Goal: Book appointment/travel/reservation

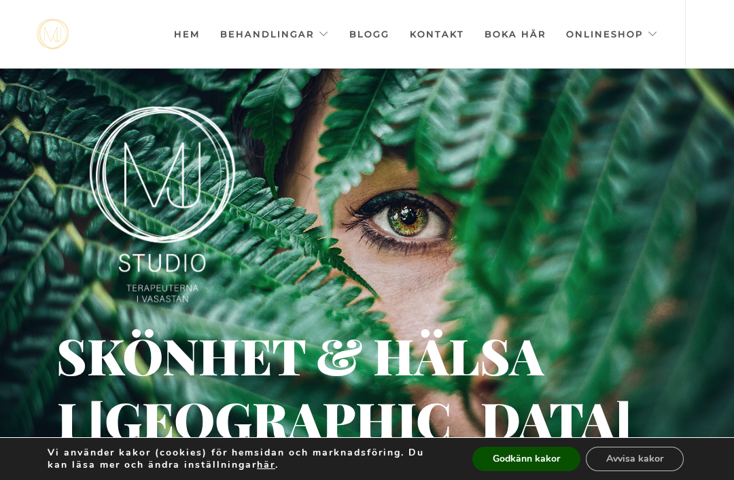
click at [531, 454] on button "Godkänn kakor" at bounding box center [526, 459] width 108 height 24
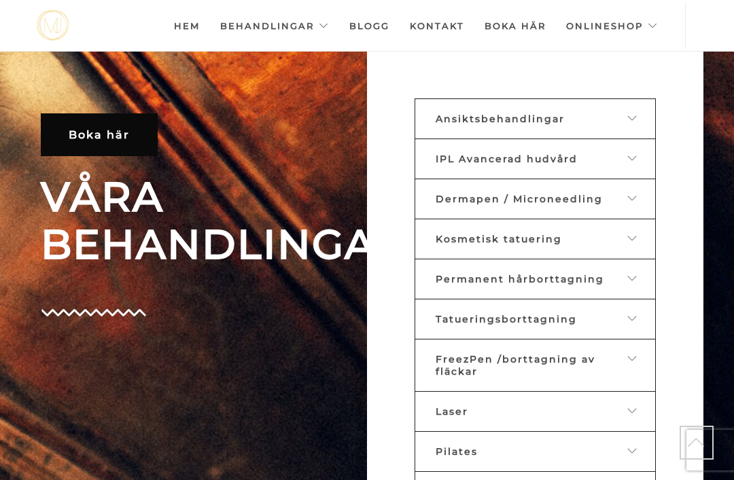
scroll to position [474, 0]
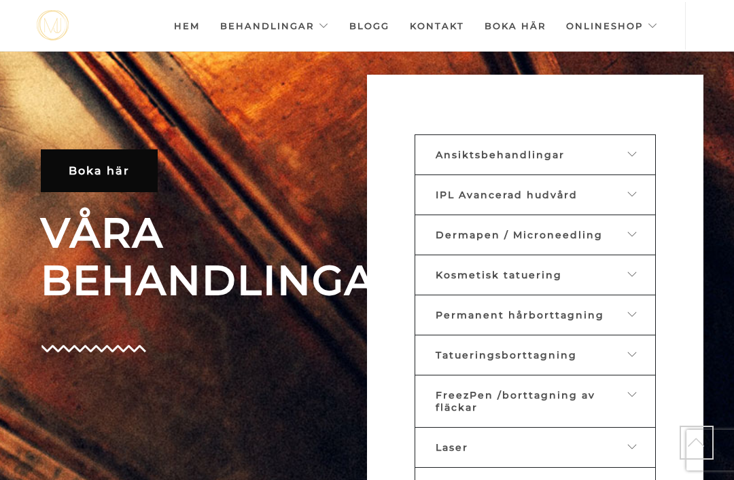
click at [635, 159] on icon at bounding box center [632, 154] width 11 height 10
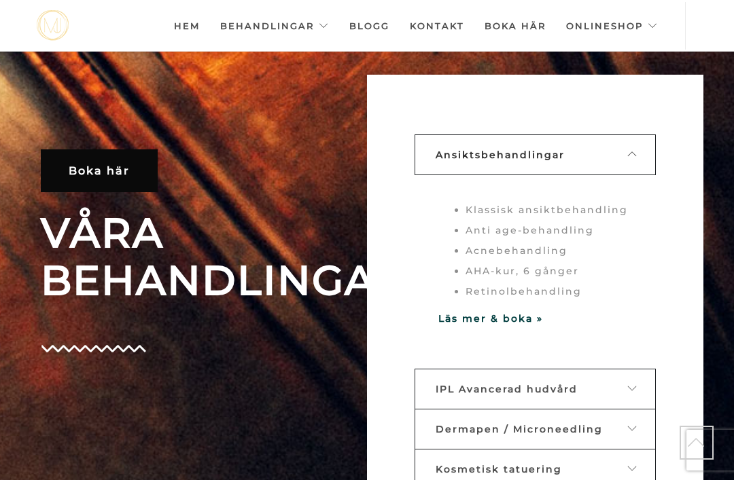
click at [516, 325] on strong "Läs mer & boka »" at bounding box center [490, 319] width 105 height 12
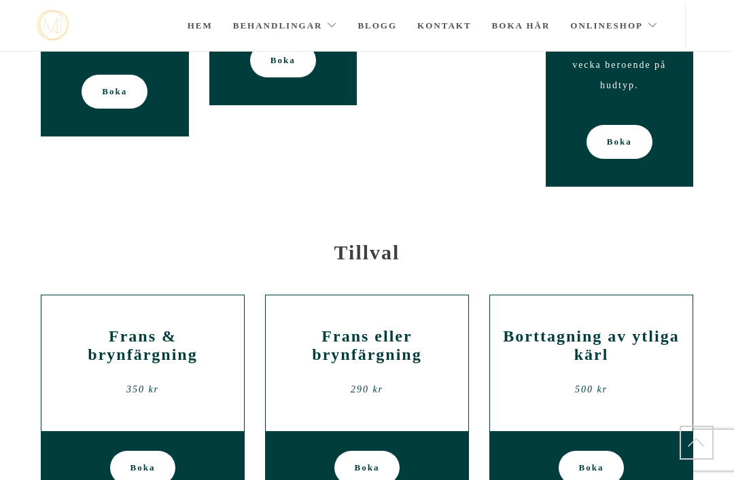
scroll to position [2172, 0]
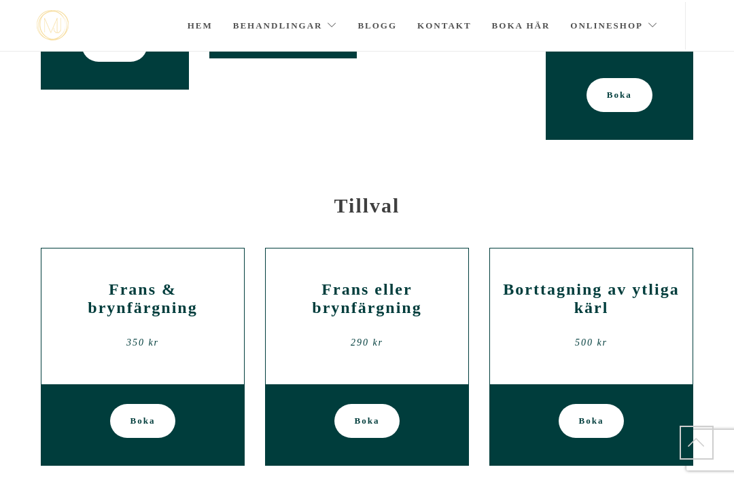
click at [604, 281] on h2 "Borttagning av ytliga kärl" at bounding box center [591, 299] width 182 height 37
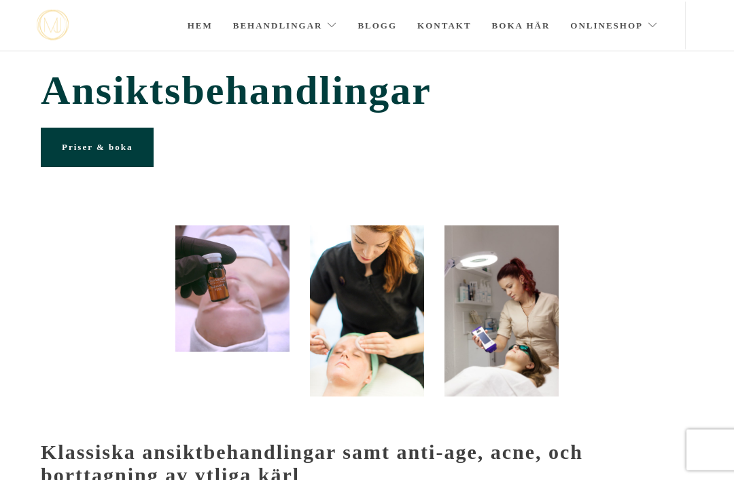
scroll to position [0, 0]
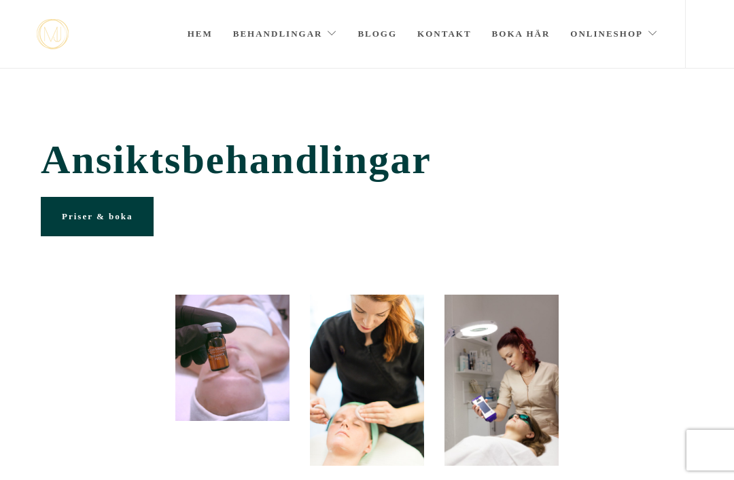
click at [450, 35] on link "Kontakt" at bounding box center [444, 34] width 54 height 68
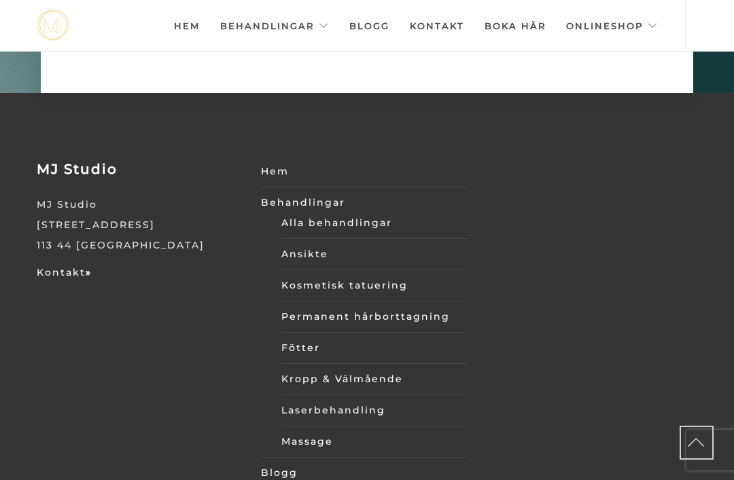
scroll to position [4305, 0]
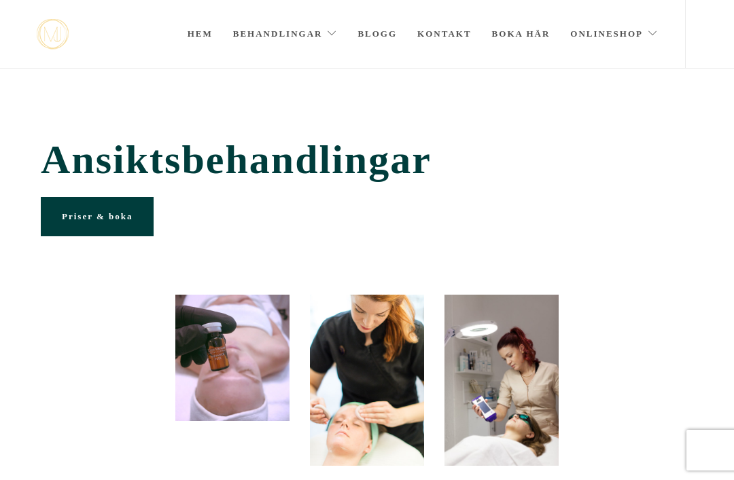
click at [388, 42] on link "Blogg" at bounding box center [376, 34] width 39 height 68
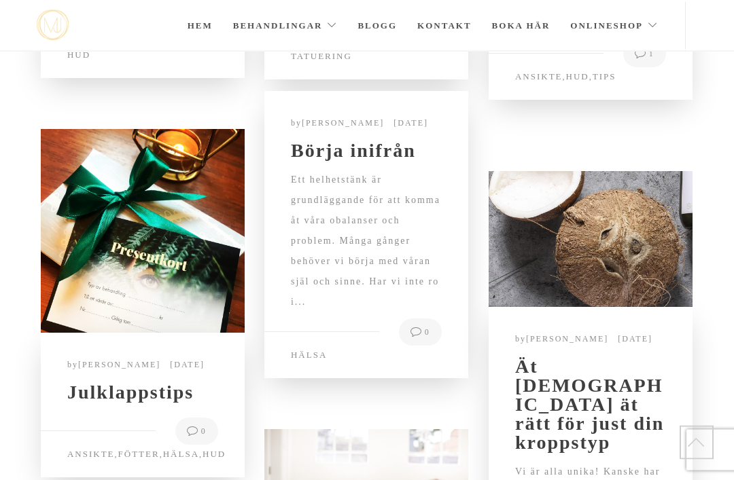
scroll to position [326, 0]
click at [375, 277] on div "Ett helhetstänk är grundläggande för att komma åt våra obalanser och problem. M…" at bounding box center [366, 251] width 151 height 162
click at [406, 278] on div "Ett helhetstänk är grundläggande för att komma åt våra obalanser och problem. M…" at bounding box center [366, 251] width 151 height 162
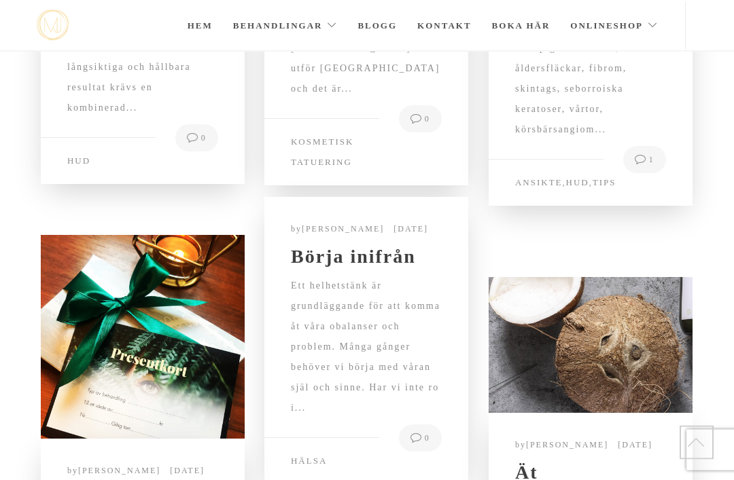
scroll to position [220, 0]
click at [397, 266] on h2 "Börja inifrån" at bounding box center [366, 256] width 151 height 19
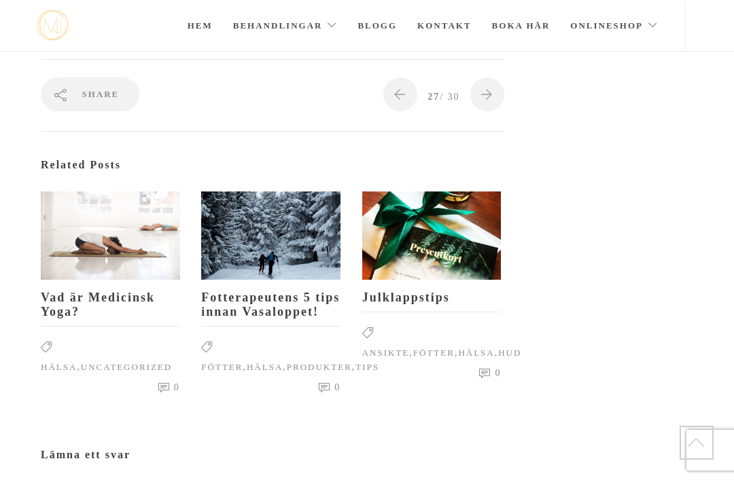
scroll to position [1245, 0]
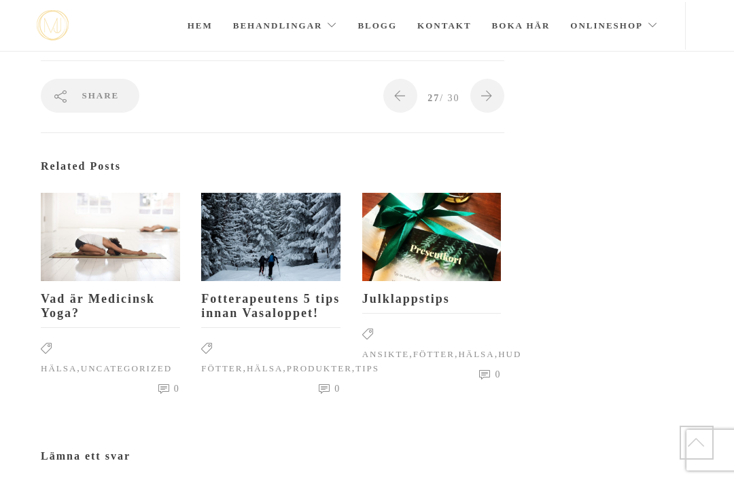
click at [127, 292] on h2 "Vad är Medicinsk Yoga?" at bounding box center [110, 306] width 139 height 29
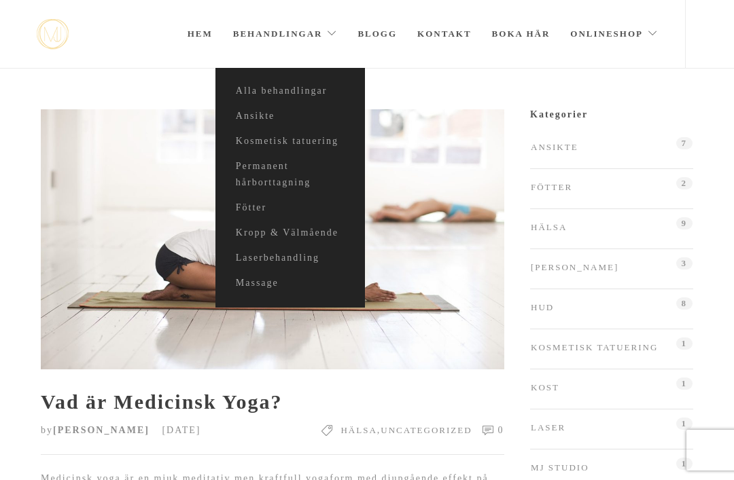
click at [261, 114] on link "Ansikte" at bounding box center [289, 116] width 149 height 25
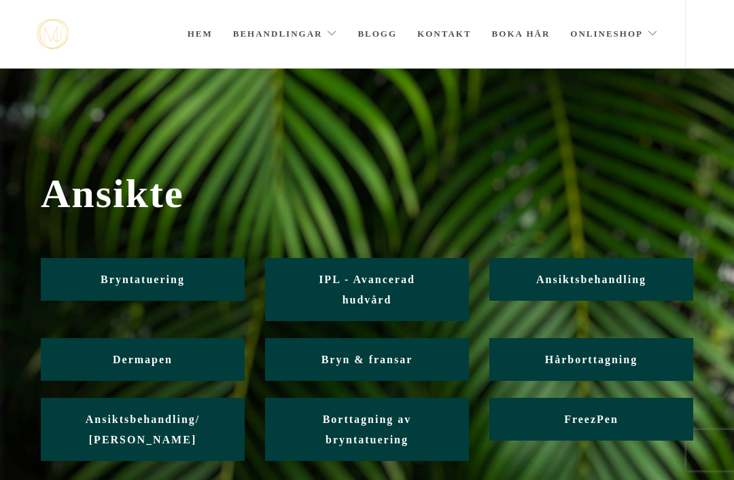
click at [620, 283] on span "Ansiktsbehandling" at bounding box center [591, 280] width 110 height 12
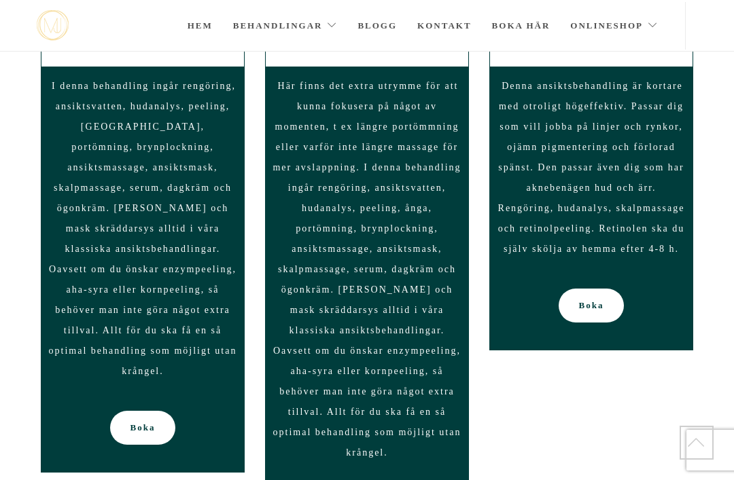
scroll to position [1279, 0]
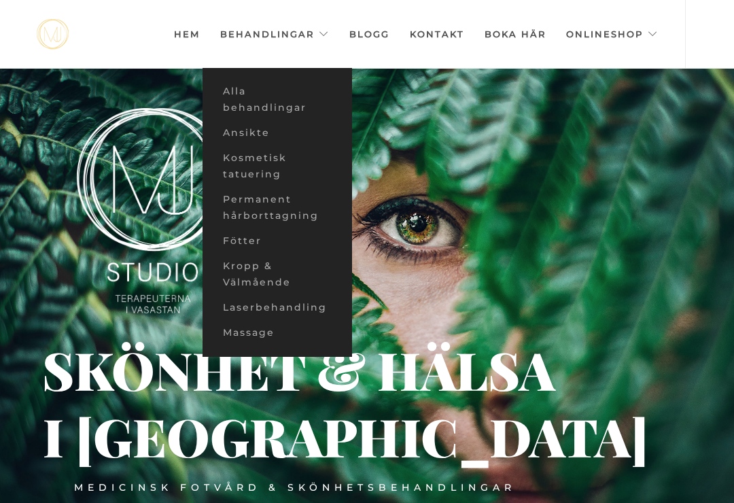
click at [257, 134] on link "Ansikte" at bounding box center [276, 132] width 149 height 25
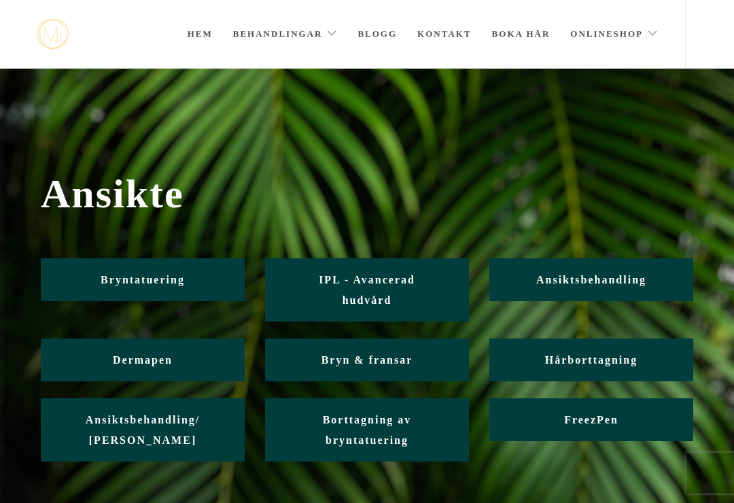
click at [632, 277] on span "Ansiktsbehandling" at bounding box center [591, 280] width 110 height 12
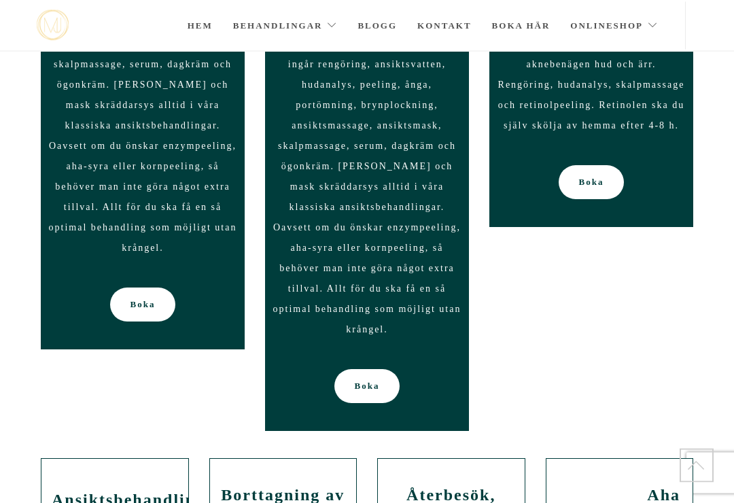
scroll to position [1404, 0]
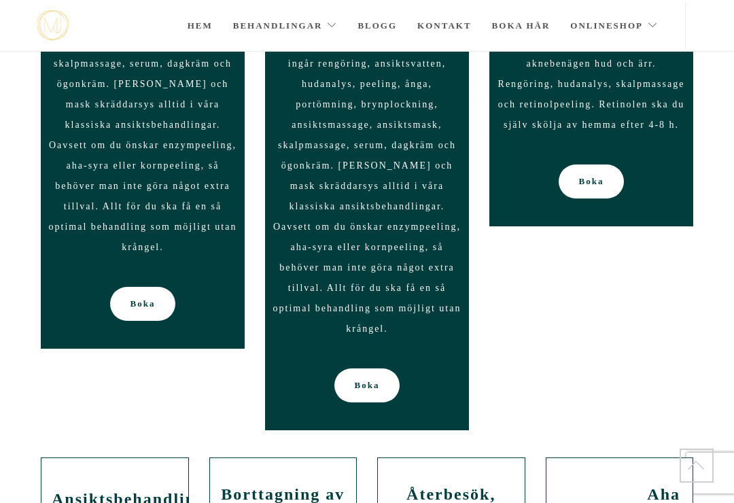
click at [370, 375] on span "Boka" at bounding box center [367, 385] width 25 height 34
